Goal: Entertainment & Leisure: Browse casually

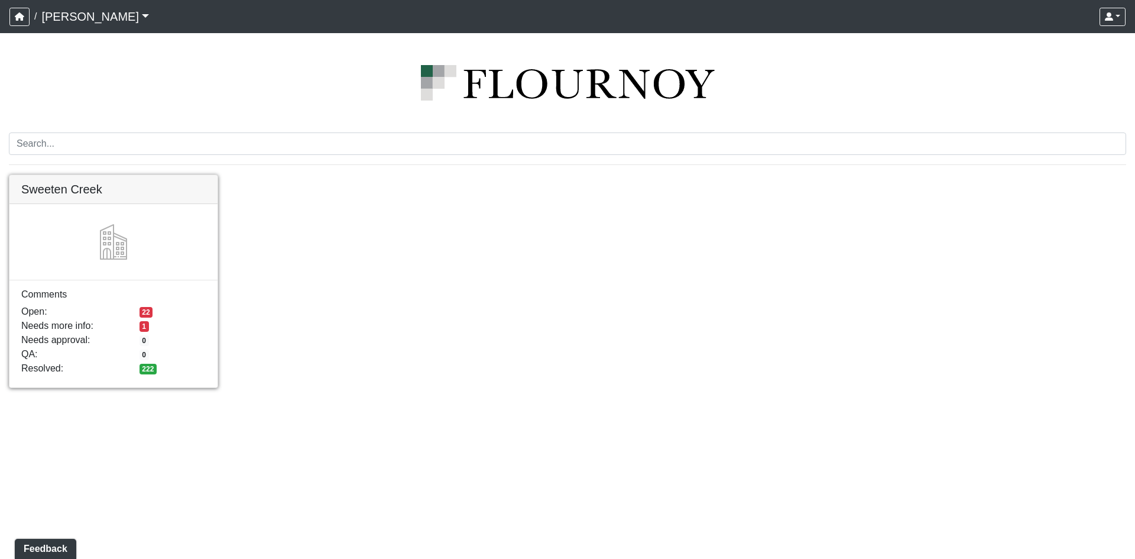
click at [133, 175] on link at bounding box center [113, 175] width 208 height 0
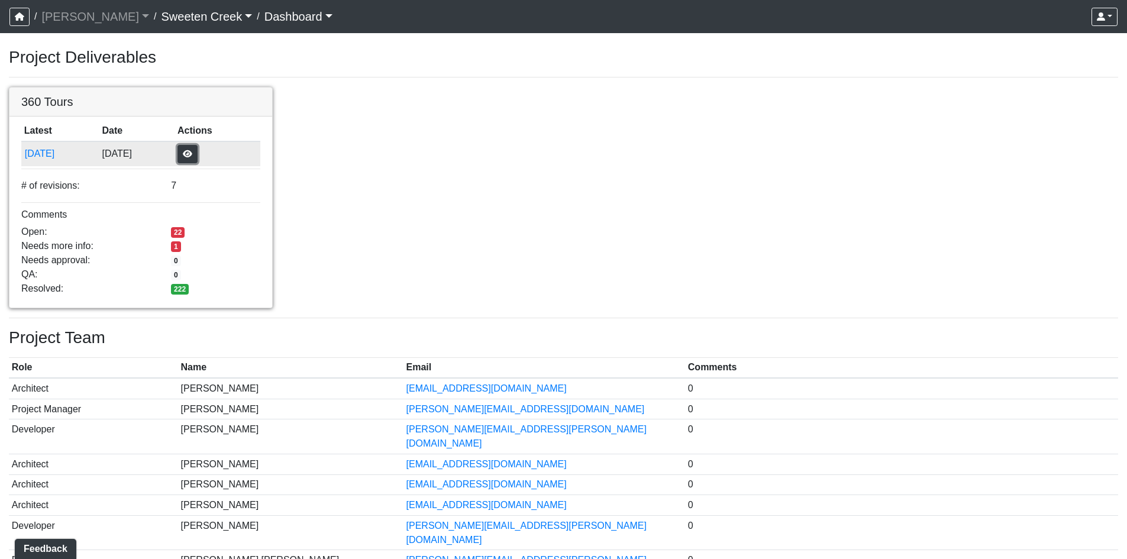
click at [198, 150] on button "button" at bounding box center [187, 154] width 20 height 18
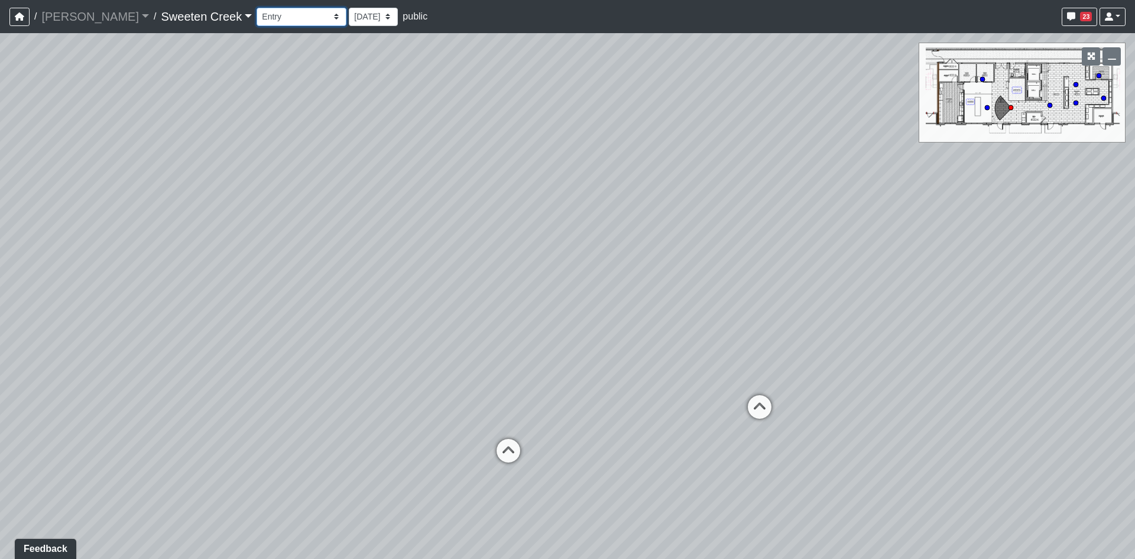
drag, startPoint x: 253, startPoint y: 12, endPoint x: 255, endPoint y: 24, distance: 11.5
click at [257, 12] on select "Bistro Fitness - Hobby Booth Seating Counter Dining Dining 2 Elevators Elevator…" at bounding box center [302, 17] width 90 height 18
click at [257, 8] on select "Bistro Fitness - Hobby Booth Seating Counter Dining Dining 2 Elevators Elevator…" at bounding box center [302, 17] width 90 height 18
select select "hnrPdYv9wgBgna6KTPAEVH"
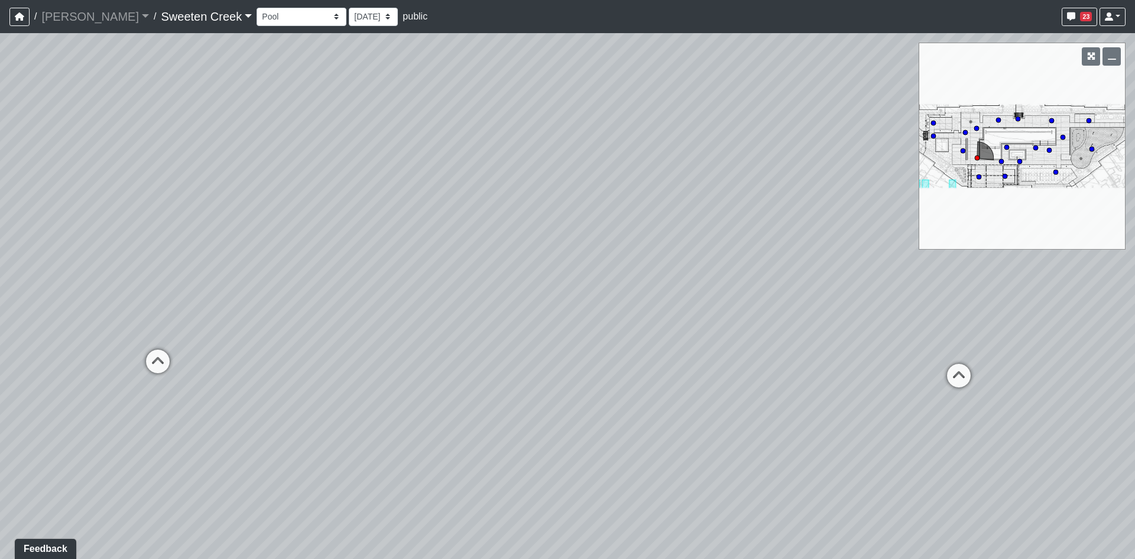
drag, startPoint x: 700, startPoint y: 274, endPoint x: 506, endPoint y: 274, distance: 193.4
click at [506, 274] on div "Loading... Office Loading... Reception Loading... Mailroom - Elevator Lobby Loa…" at bounding box center [567, 296] width 1135 height 526
drag, startPoint x: 703, startPoint y: 289, endPoint x: 313, endPoint y: 253, distance: 391.4
click at [313, 253] on div "Loading... Office Loading... Reception Loading... Mailroom - Elevator Lobby Loa…" at bounding box center [567, 296] width 1135 height 526
drag, startPoint x: 512, startPoint y: 264, endPoint x: 315, endPoint y: 248, distance: 197.6
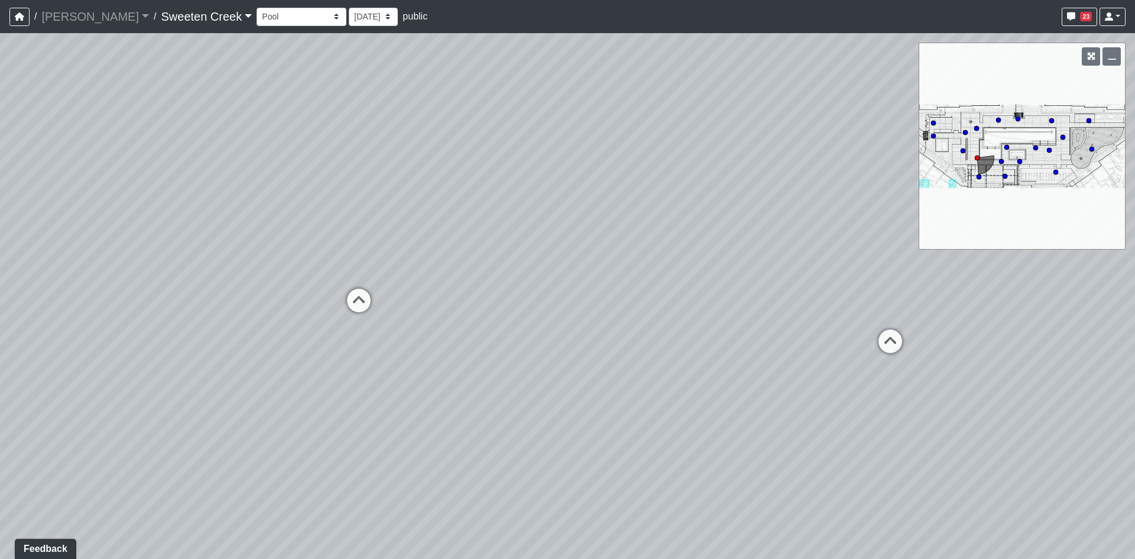
click at [315, 248] on div "Loading... Office Loading... Reception Loading... Mailroom - Elevator Lobby Loa…" at bounding box center [567, 296] width 1135 height 526
drag, startPoint x: 412, startPoint y: 243, endPoint x: 35, endPoint y: 231, distance: 376.9
click at [35, 231] on div "Loading... Office Loading... Reception Loading... Mailroom - Elevator Lobby Loa…" at bounding box center [567, 296] width 1135 height 526
drag, startPoint x: 583, startPoint y: 254, endPoint x: 67, endPoint y: 245, distance: 516.4
click at [54, 250] on div "Loading... Office Loading... Reception Loading... Mailroom - Elevator Lobby Loa…" at bounding box center [567, 296] width 1135 height 526
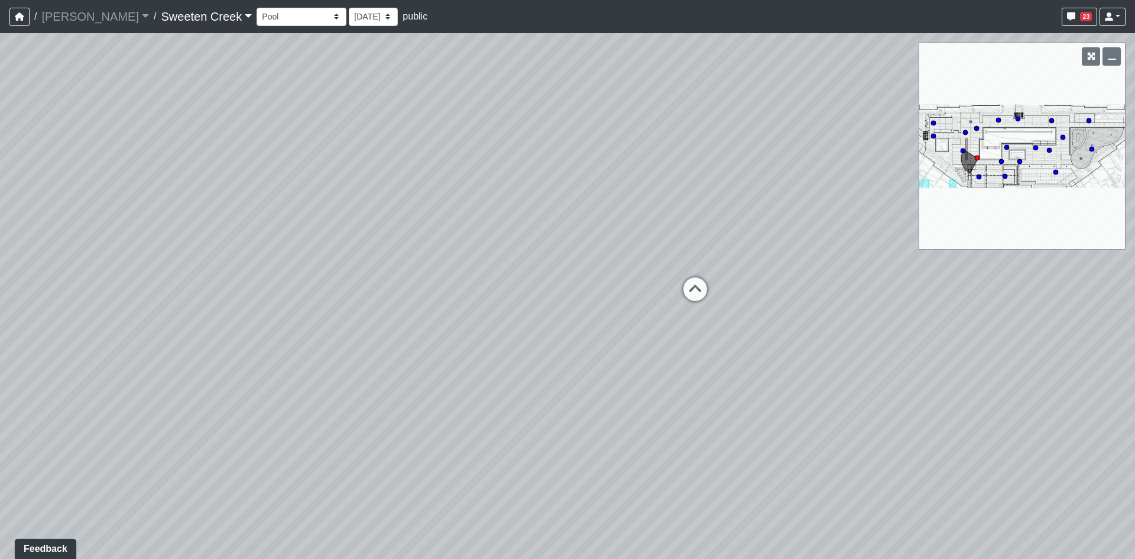
click at [143, 243] on div "Loading... Office Loading... Reception Loading... Mailroom - Elevator Lobby Loa…" at bounding box center [567, 296] width 1135 height 526
drag, startPoint x: 807, startPoint y: 289, endPoint x: 287, endPoint y: 273, distance: 520.7
click at [265, 278] on div "Loading... Office Loading... Reception Loading... Mailroom - Elevator Lobby Loa…" at bounding box center [567, 296] width 1135 height 526
drag, startPoint x: 603, startPoint y: 247, endPoint x: 261, endPoint y: 241, distance: 341.9
click at [261, 241] on div "Loading... Office Loading... Reception Loading... Mailroom - Elevator Lobby Loa…" at bounding box center [567, 296] width 1135 height 526
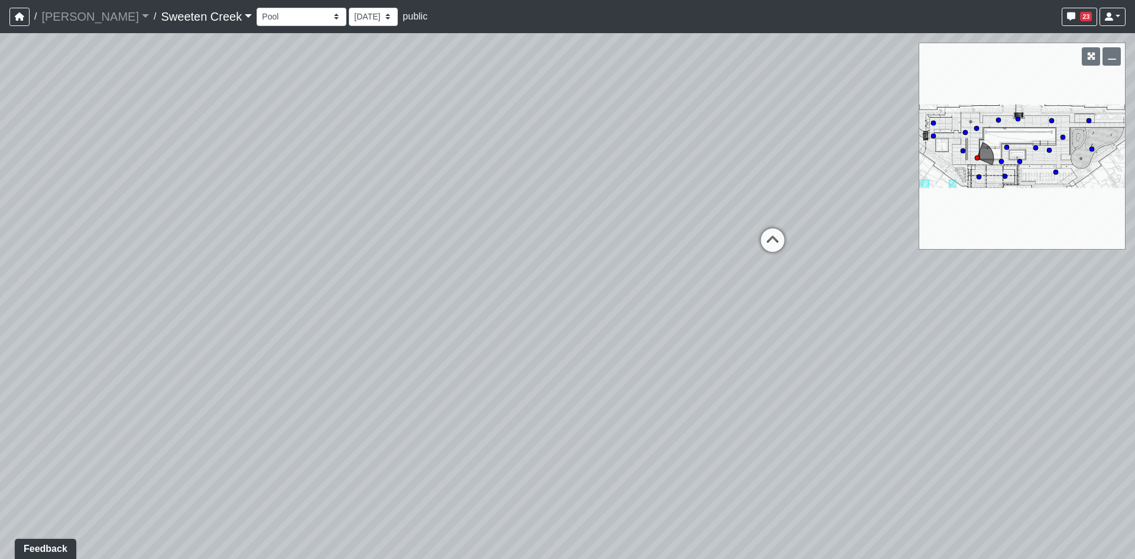
drag, startPoint x: 266, startPoint y: 237, endPoint x: 277, endPoint y: 232, distance: 12.7
click at [272, 235] on div "Loading... Office Loading... Reception Loading... Mailroom - Elevator Lobby Loa…" at bounding box center [567, 296] width 1135 height 526
drag, startPoint x: 375, startPoint y: 177, endPoint x: 261, endPoint y: 239, distance: 129.9
click at [260, 247] on div "Loading... Office Loading... Reception Loading... Mailroom - Elevator Lobby Loa…" at bounding box center [567, 296] width 1135 height 526
drag, startPoint x: 651, startPoint y: 269, endPoint x: 425, endPoint y: 257, distance: 226.8
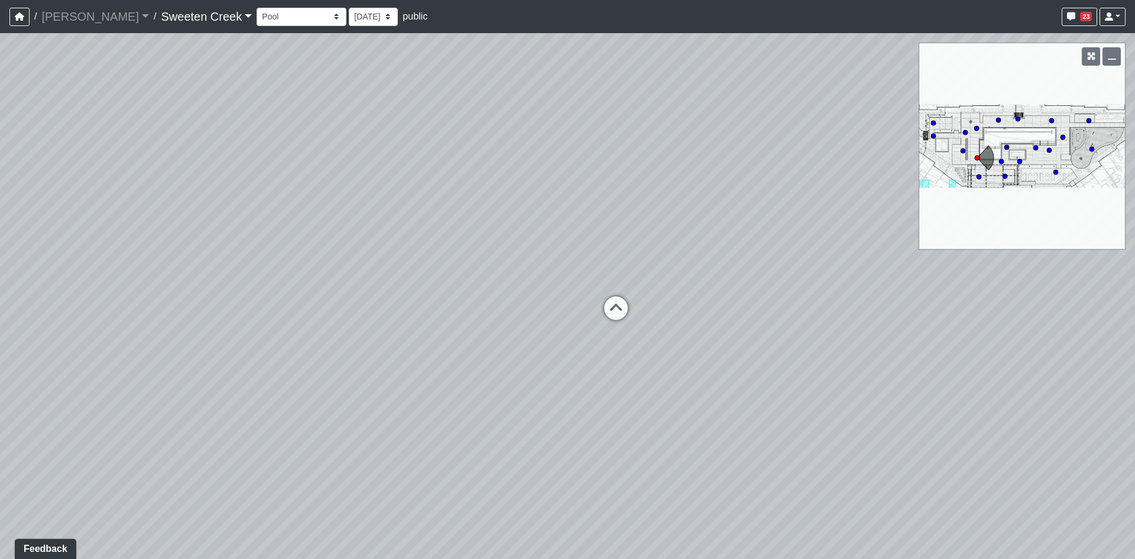
click at [475, 261] on div "Loading... Office Loading... Reception Loading... Mailroom - Elevator Lobby Loa…" at bounding box center [567, 296] width 1135 height 526
drag, startPoint x: 328, startPoint y: 230, endPoint x: -62, endPoint y: 201, distance: 390.2
click at [0, 201] on html "/ Flournoy Flournoy Loading... / Sweeten Creek Sweeten Creek Loading... Sweeten…" at bounding box center [567, 279] width 1135 height 559
drag, startPoint x: 83, startPoint y: 200, endPoint x: 184, endPoint y: 323, distance: 158.9
click at [184, 323] on div "Loading... Office Loading... Reception Loading... Mailroom - Elevator Lobby Loa…" at bounding box center [567, 296] width 1135 height 526
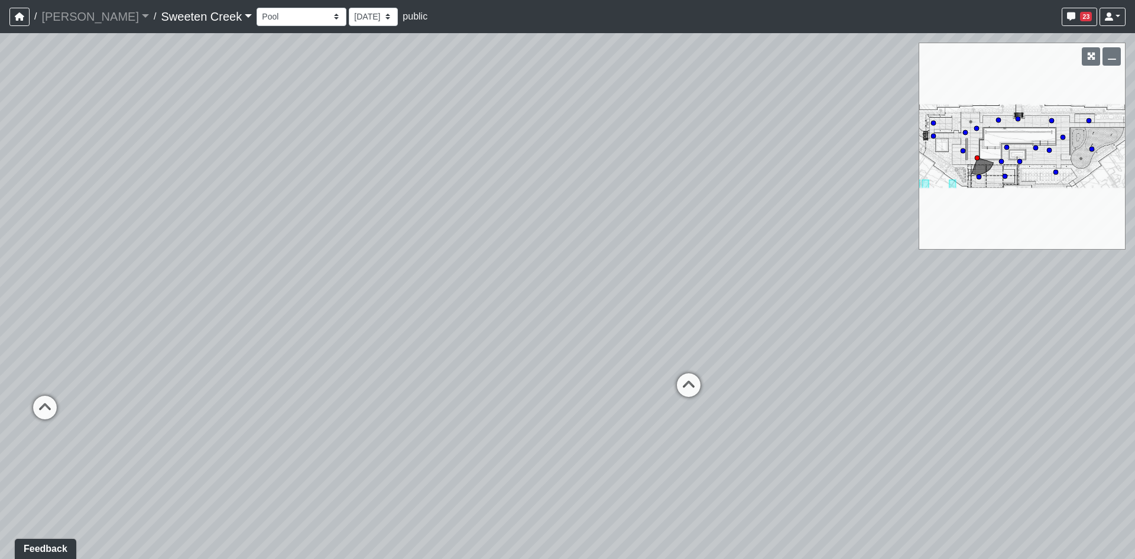
drag, startPoint x: 169, startPoint y: 319, endPoint x: 140, endPoint y: 319, distance: 29.0
click at [140, 319] on div "Loading... Office Loading... Reception Loading... Mailroom - Elevator Lobby Loa…" at bounding box center [567, 296] width 1135 height 526
drag, startPoint x: 335, startPoint y: 352, endPoint x: 255, endPoint y: 355, distance: 79.9
click at [255, 355] on div "Loading... Office Loading... Reception Loading... Mailroom - Elevator Lobby Loa…" at bounding box center [567, 296] width 1135 height 526
drag, startPoint x: 368, startPoint y: 293, endPoint x: 784, endPoint y: 245, distance: 419.1
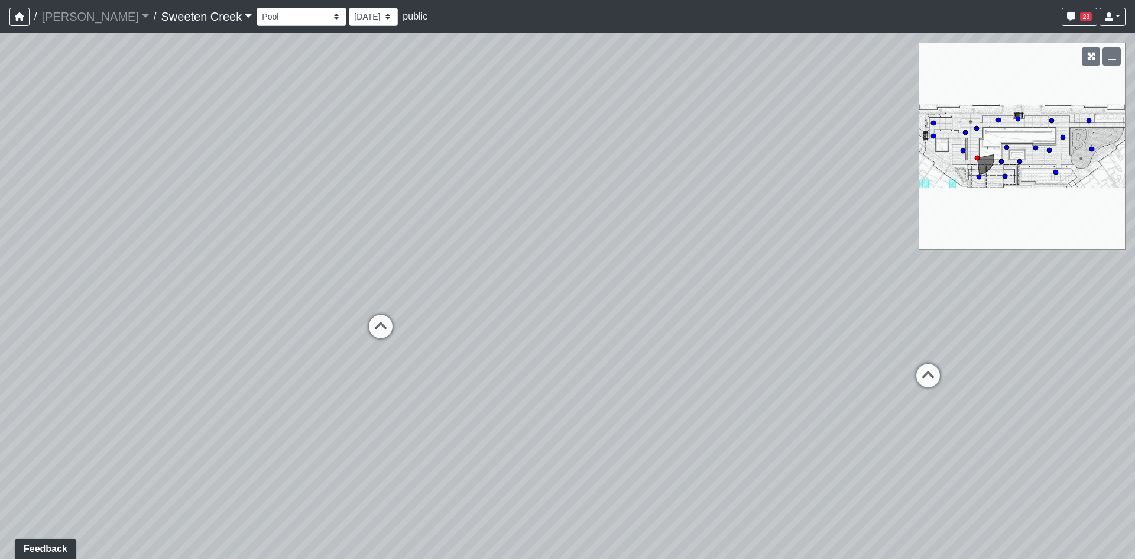
click at [784, 245] on div "Loading... Office Loading... Reception Loading... Mailroom - Elevator Lobby Loa…" at bounding box center [567, 296] width 1135 height 526
drag, startPoint x: 230, startPoint y: 274, endPoint x: 106, endPoint y: 252, distance: 126.1
click at [106, 252] on div "Loading... Office Loading... Reception Loading... Mailroom - Elevator Lobby Loa…" at bounding box center [567, 296] width 1135 height 526
drag, startPoint x: 545, startPoint y: 399, endPoint x: 638, endPoint y: 276, distance: 154.0
click at [638, 276] on div "Loading... Office Loading... Reception Loading... Mailroom - Elevator Lobby Loa…" at bounding box center [567, 296] width 1135 height 526
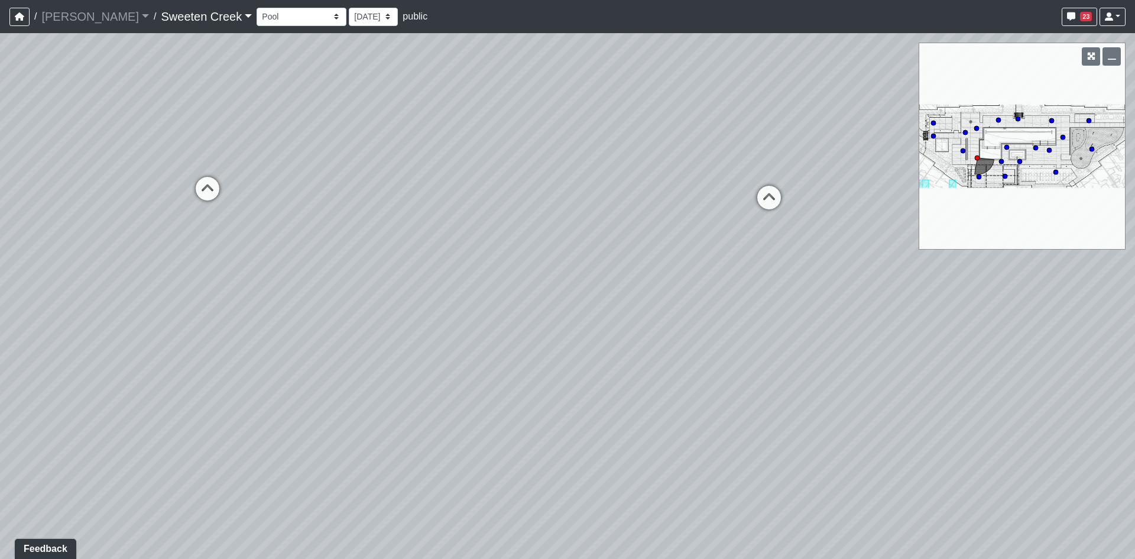
drag, startPoint x: 767, startPoint y: 238, endPoint x: 884, endPoint y: 328, distance: 147.3
click at [884, 328] on div "Loading... Office Loading... Reception Loading... Mailroom - Elevator Lobby Loa…" at bounding box center [567, 296] width 1135 height 526
